Goal: Communication & Community: Answer question/provide support

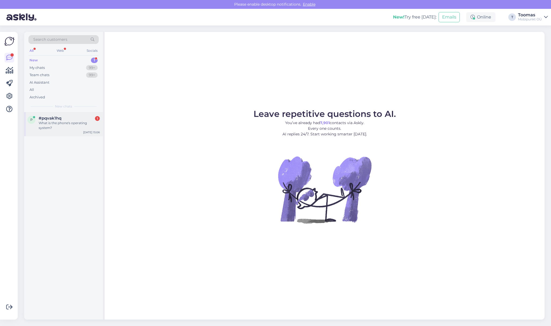
click at [62, 130] on div "What is the phone's operating system?" at bounding box center [69, 126] width 61 height 10
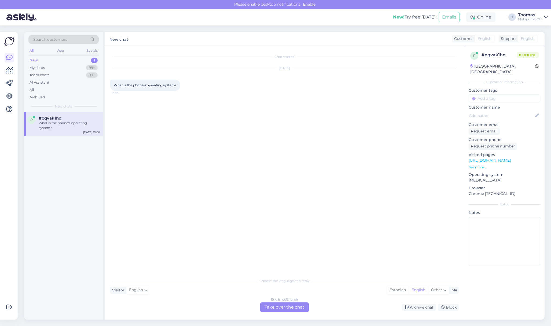
click at [292, 306] on div "English to English Take over the chat" at bounding box center [284, 307] width 49 height 10
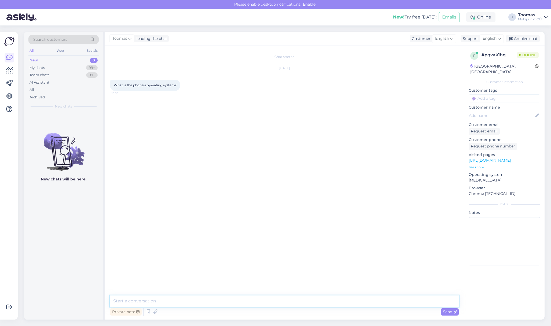
click at [293, 298] on textarea at bounding box center [284, 300] width 348 height 11
type textarea "Hello. Could you clarify the question."
click at [491, 158] on p "[URL][DOMAIN_NAME]" at bounding box center [504, 161] width 72 height 6
click at [497, 158] on link "[URL][DOMAIN_NAME]" at bounding box center [489, 160] width 42 height 5
click at [199, 300] on textarea at bounding box center [284, 300] width 348 height 11
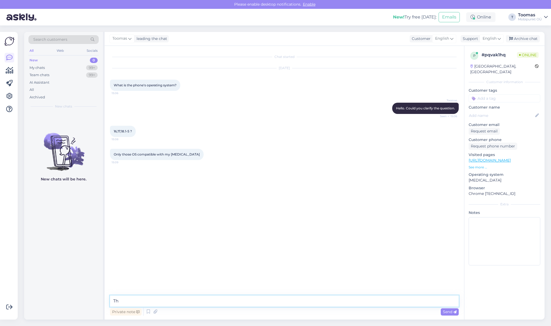
type textarea "T"
type textarea "But which model are you looking at?"
type textarea "T"
type textarea "They are running iOS 18 and higher"
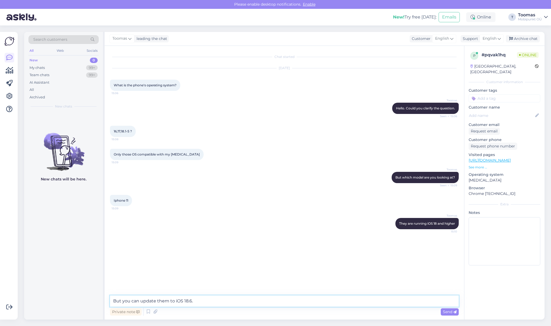
type textarea "But you can update them to iOS 18.6.2"
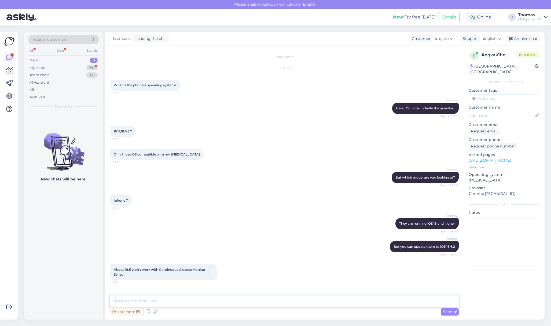
scroll to position [18, 0]
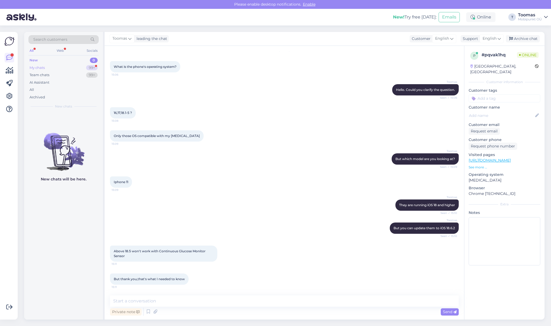
click at [89, 70] on div "My chats 99+" at bounding box center [63, 68] width 70 height 8
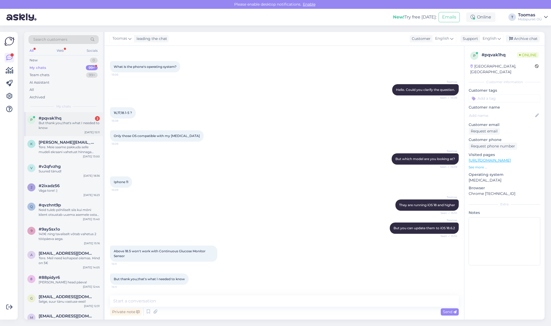
click at [85, 116] on div "#pqvak1hq 2" at bounding box center [69, 118] width 61 height 5
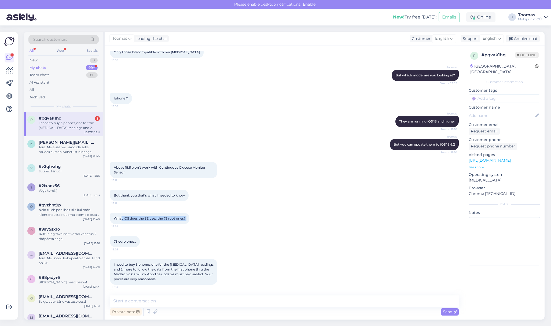
drag, startPoint x: 121, startPoint y: 217, endPoint x: 194, endPoint y: 219, distance: 72.7
click at [189, 219] on div "What iOS does the SE use...the 75 root ones? 15:24" at bounding box center [149, 218] width 79 height 11
click at [125, 244] on div "75 euro ones.. 15:25" at bounding box center [125, 241] width 30 height 11
click at [155, 300] on textarea at bounding box center [284, 300] width 348 height 11
paste textarea "iOS 15.8.4."
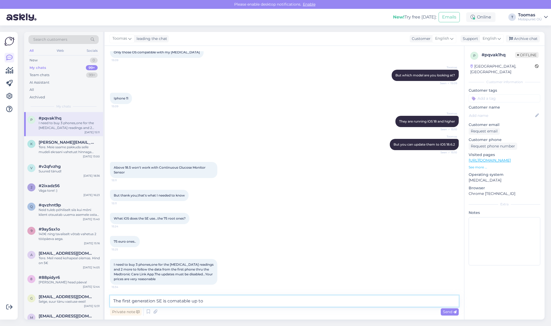
type textarea "The first generation SE is comatable up to iOS 15.8.4."
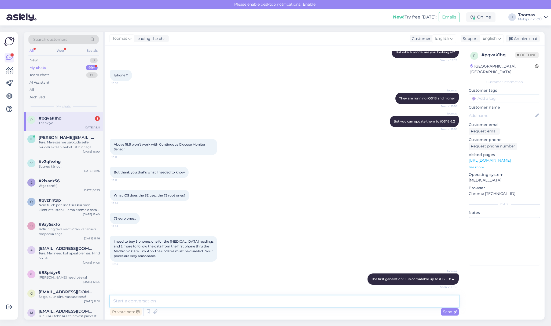
scroll to position [148, 0]
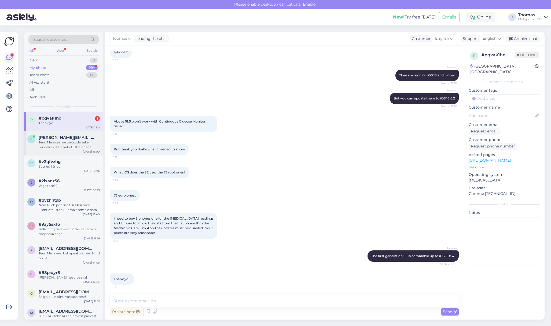
click at [59, 147] on div "Tere. Meie saame pakkuda selle mudeli ekraani vahetust hinnaga 500€." at bounding box center [69, 145] width 61 height 10
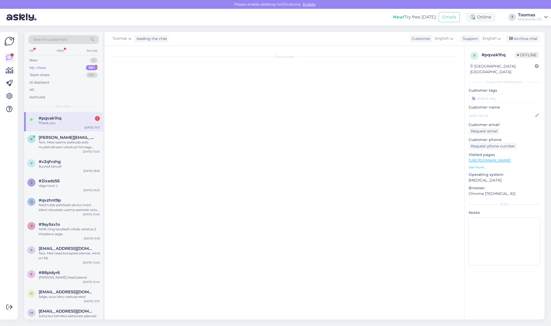
scroll to position [0, 0]
click at [59, 124] on div "Thank you" at bounding box center [69, 123] width 61 height 5
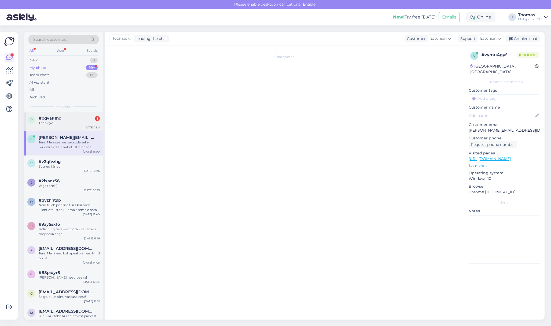
scroll to position [148, 0]
